Goal: Transaction & Acquisition: Download file/media

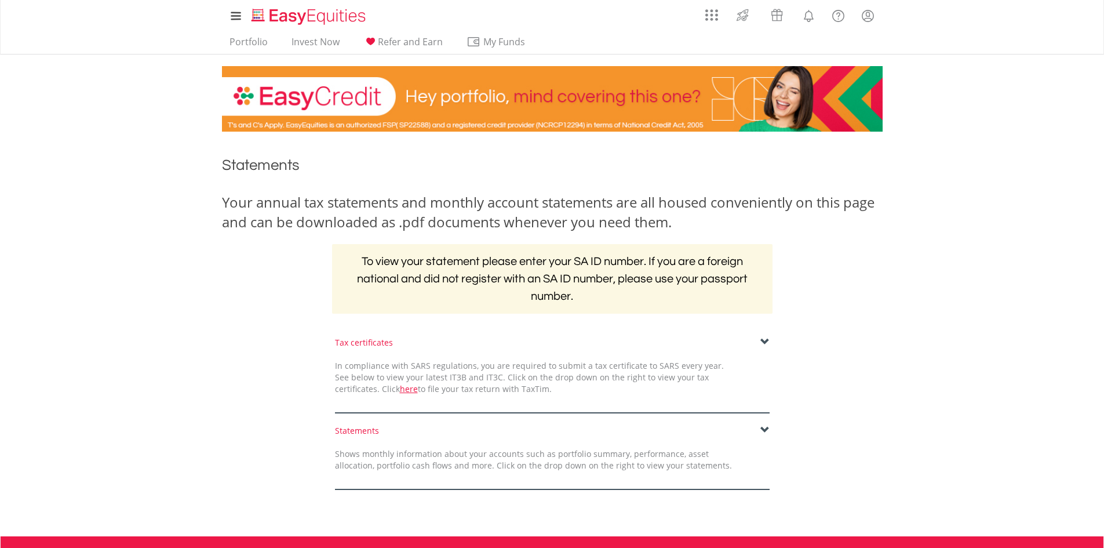
click at [762, 339] on span at bounding box center [765, 341] width 9 height 9
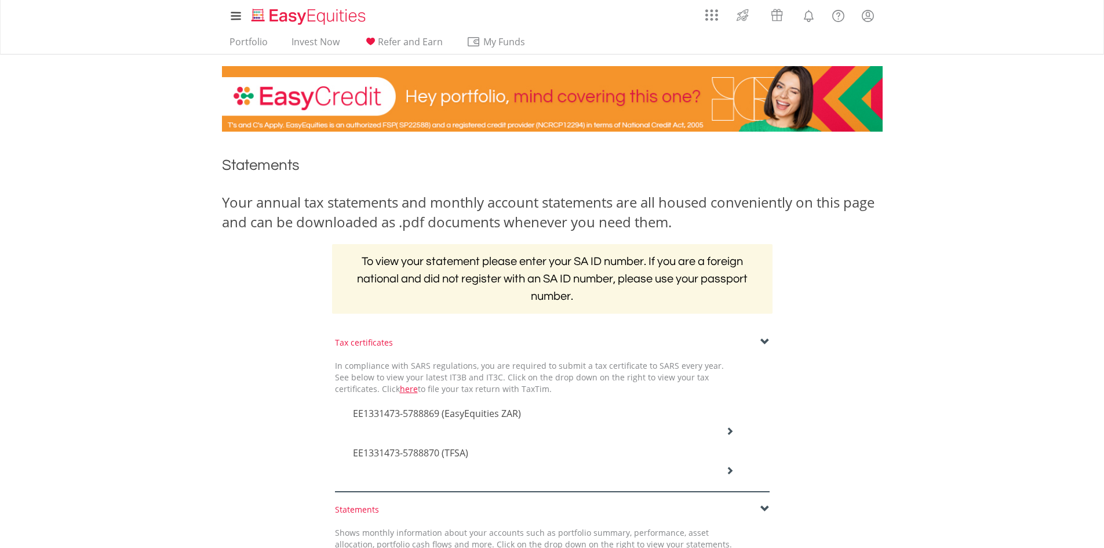
click at [526, 419] on h4 "EE1331473-5788869 (EasyEquities ZAR)" at bounding box center [543, 413] width 381 height 14
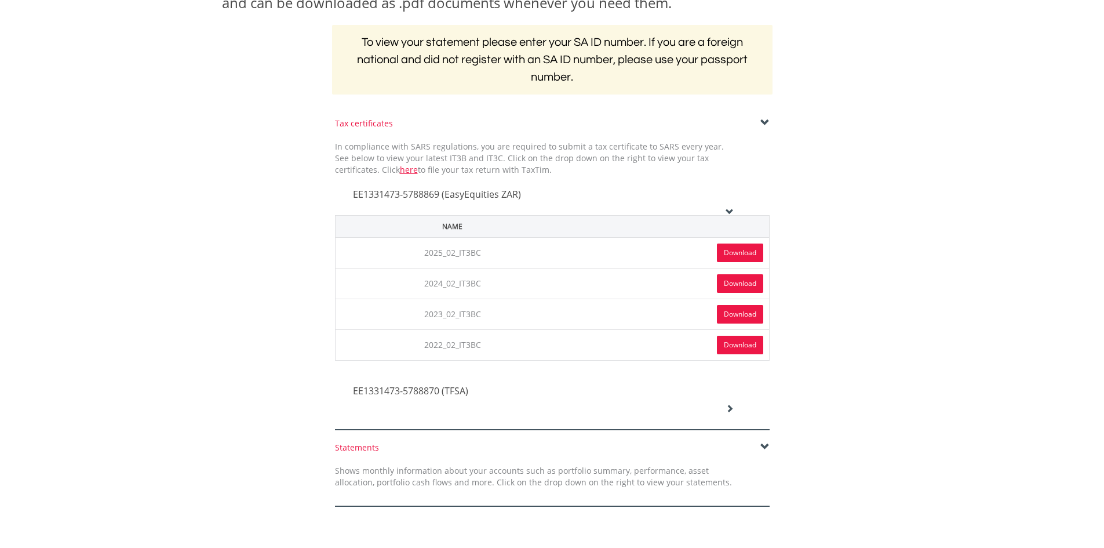
scroll to position [232, 0]
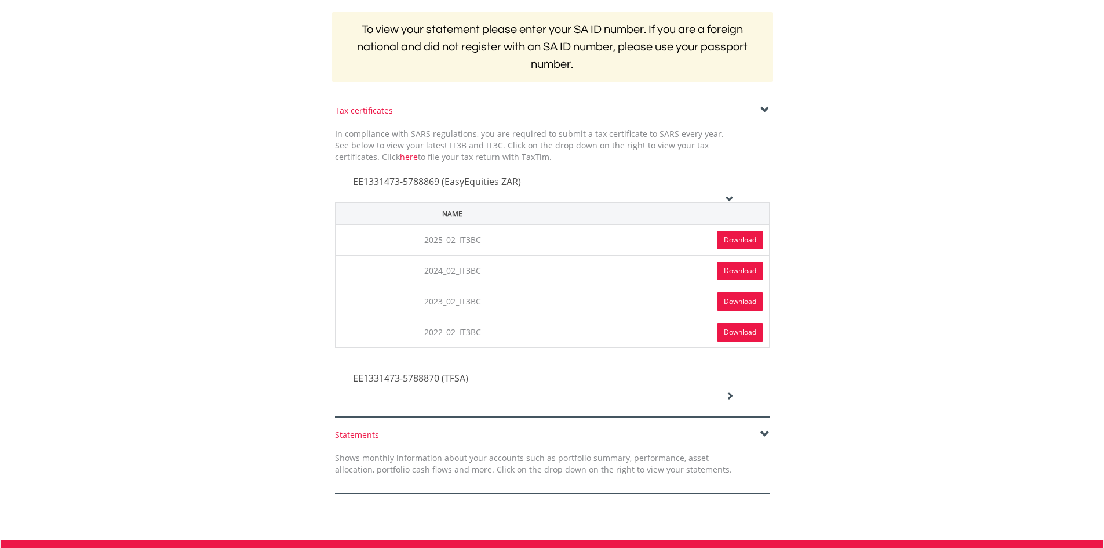
click at [736, 235] on link "Download" at bounding box center [740, 240] width 46 height 19
click at [568, 365] on div "EE1331473-5788870 (TFSA)" at bounding box center [543, 378] width 399 height 39
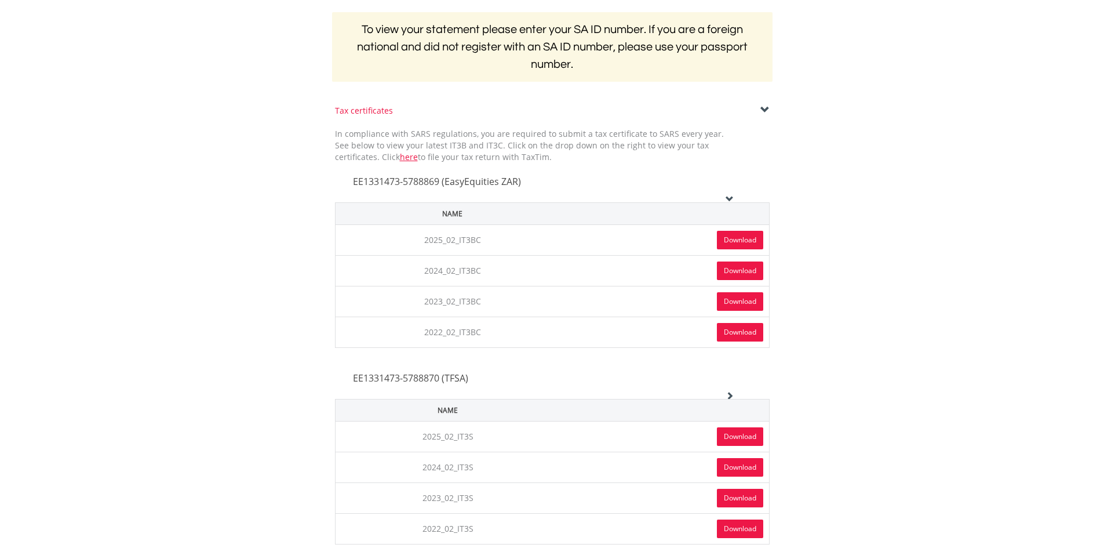
click at [565, 432] on td "Download" at bounding box center [665, 436] width 209 height 31
click at [746, 434] on link "Download" at bounding box center [740, 436] width 46 height 19
click at [898, 213] on body "My Investments Invest Now New Listings Sell My Recurring Investments Pending Or…" at bounding box center [552, 321] width 1104 height 1107
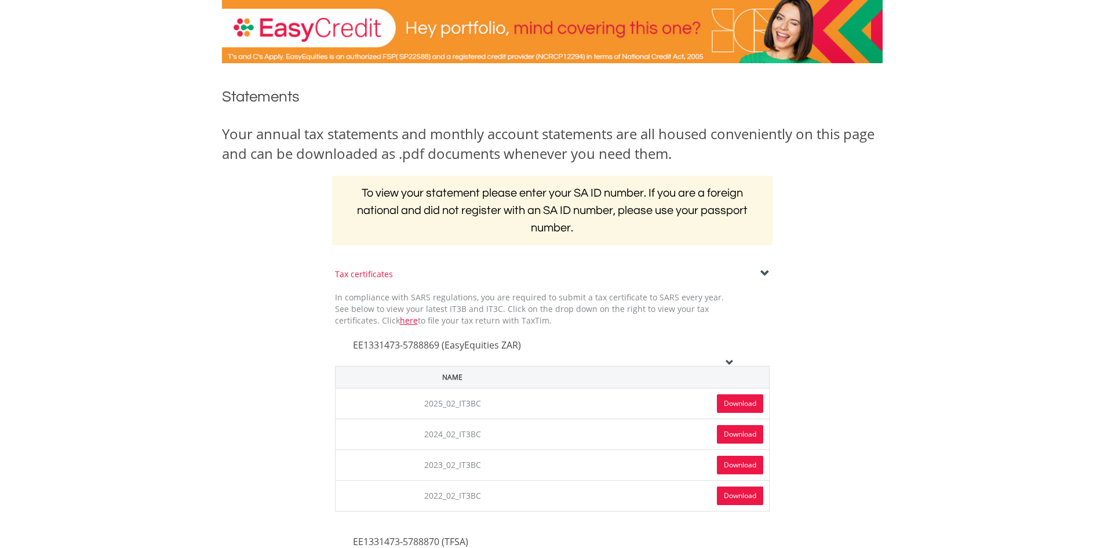
scroll to position [0, 0]
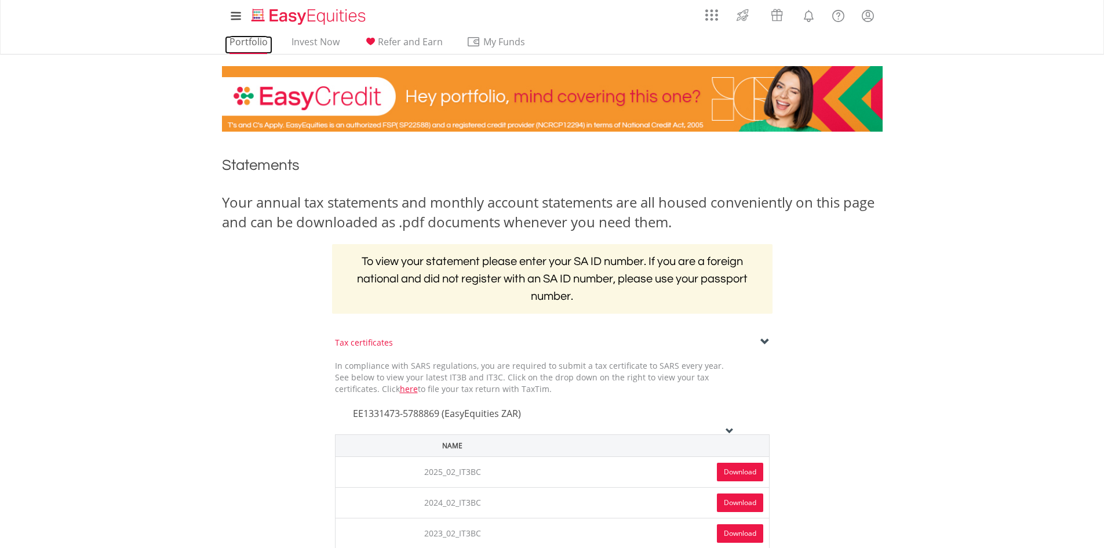
click at [254, 46] on link "Portfolio" at bounding box center [249, 45] width 48 height 18
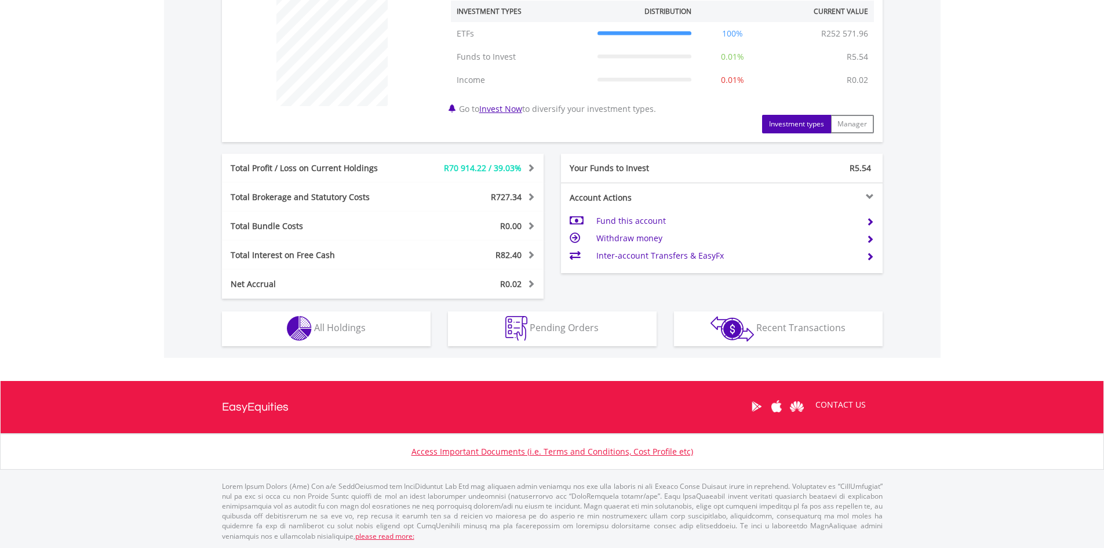
scroll to position [456, 0]
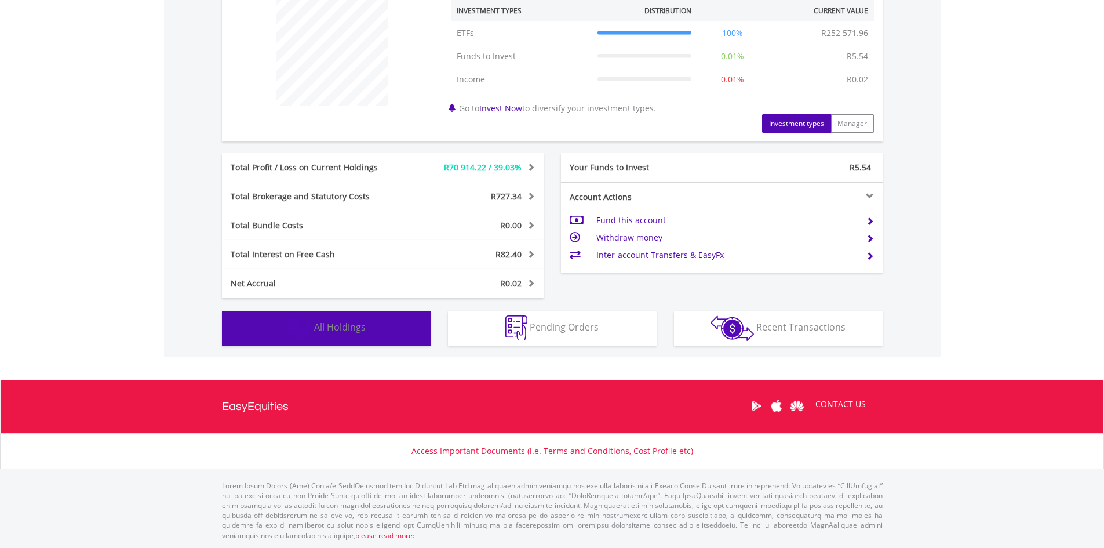
click at [390, 329] on button "Holdings All Holdings" at bounding box center [326, 328] width 209 height 35
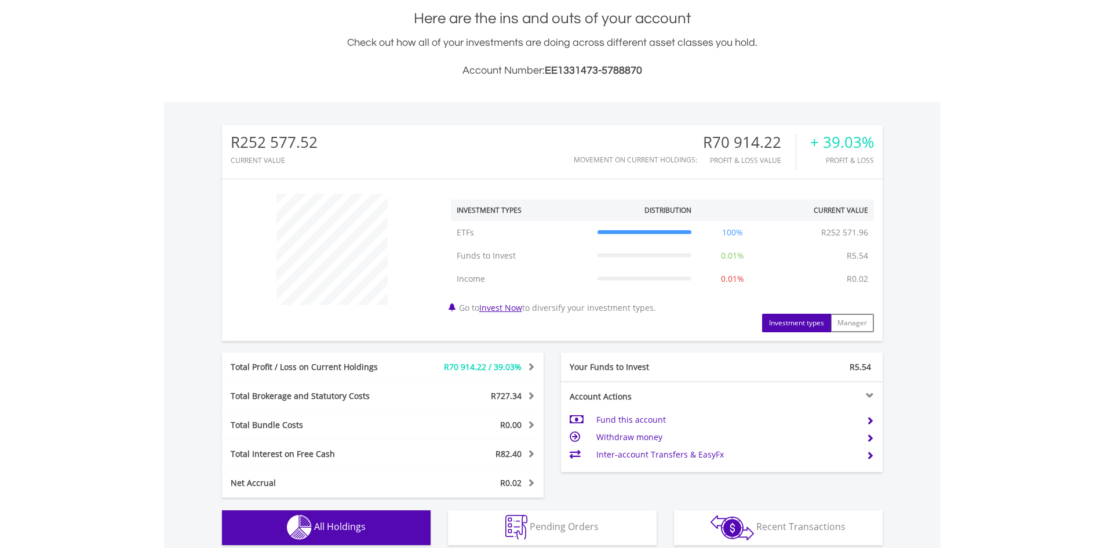
scroll to position [25, 0]
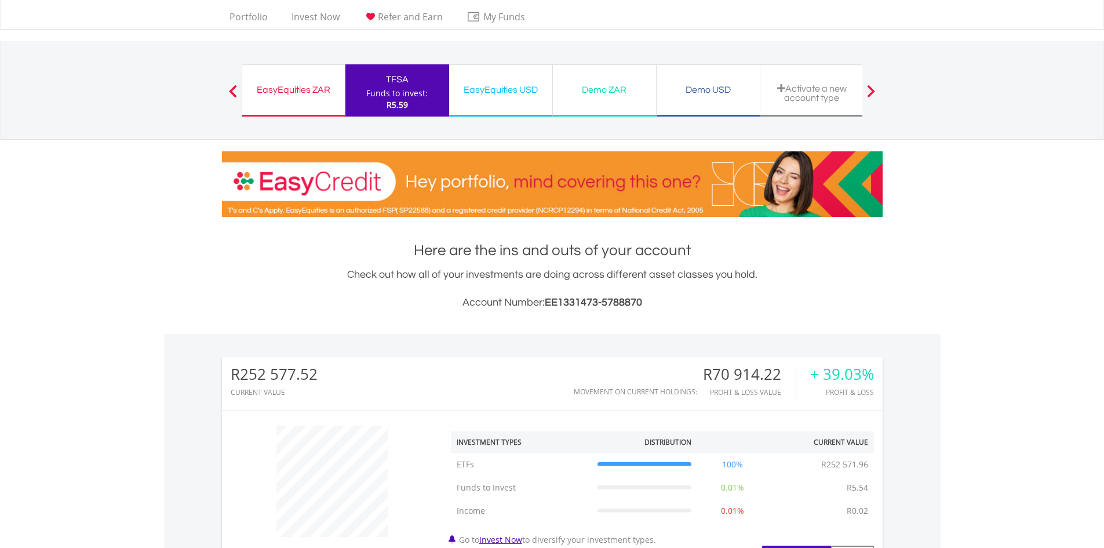
click at [319, 92] on div "EasyEquities ZAR" at bounding box center [293, 90] width 89 height 16
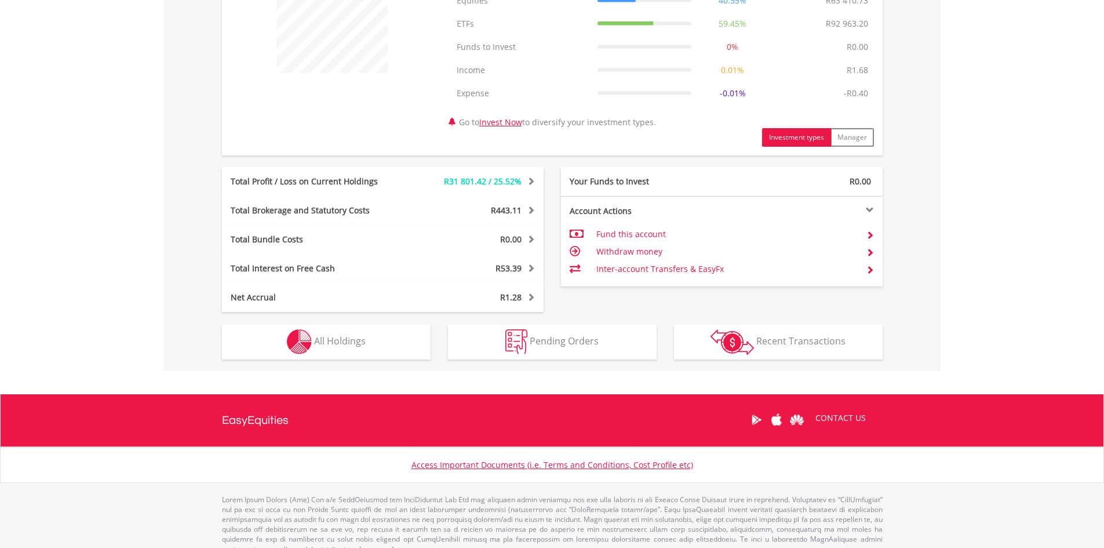
scroll to position [503, 0]
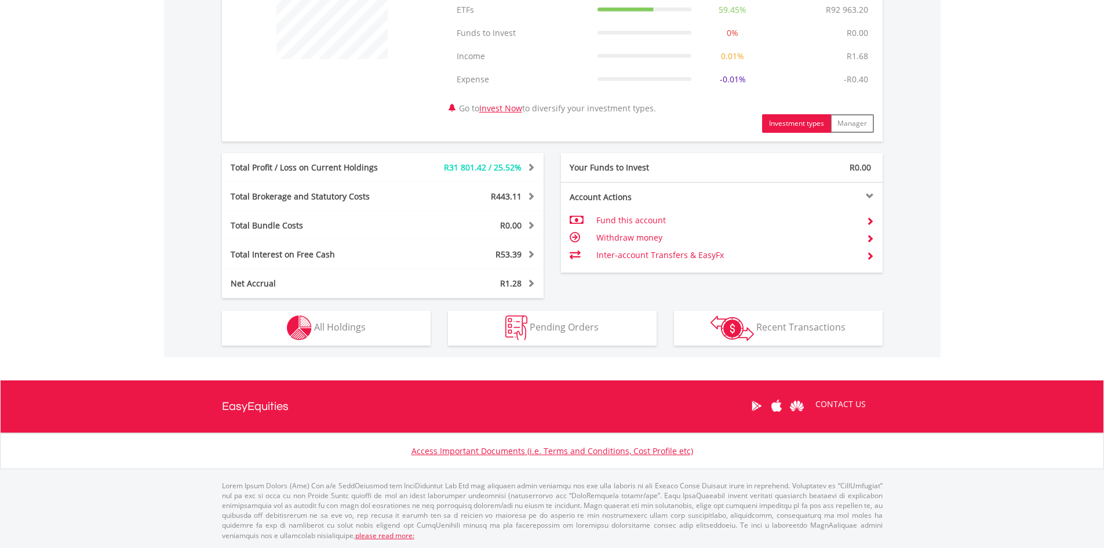
click at [510, 196] on span "R443.11" at bounding box center [506, 196] width 31 height 11
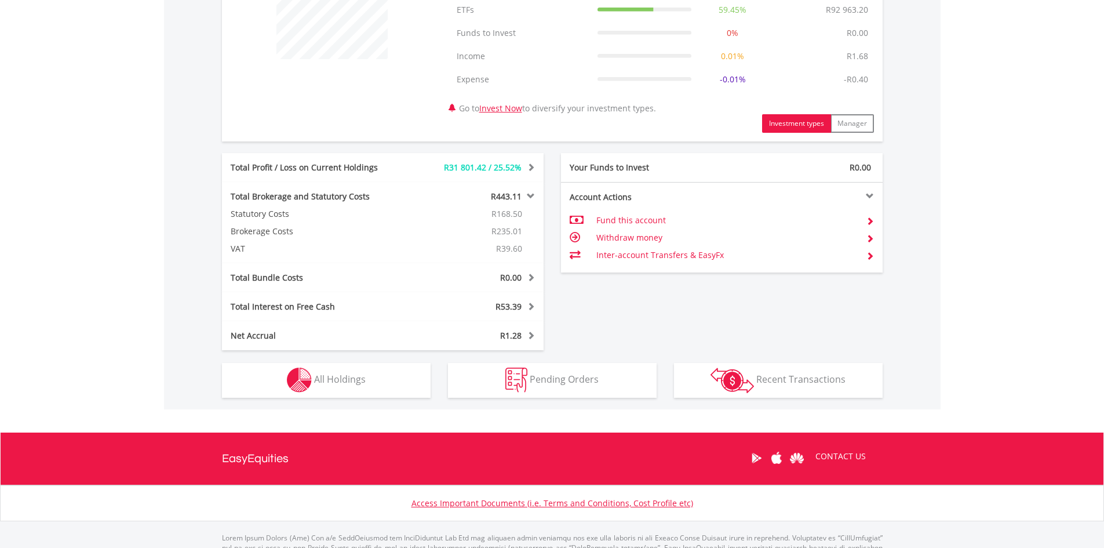
click at [510, 196] on span "R443.11" at bounding box center [506, 196] width 31 height 11
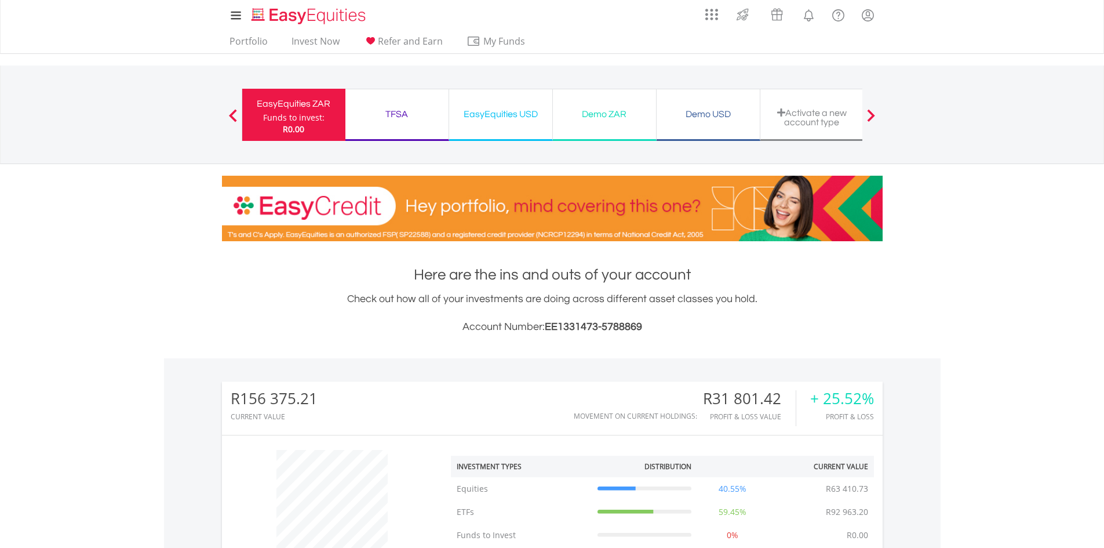
scroll to position [0, 0]
click at [258, 46] on link "Portfolio" at bounding box center [249, 45] width 48 height 18
